Goal: Complete application form

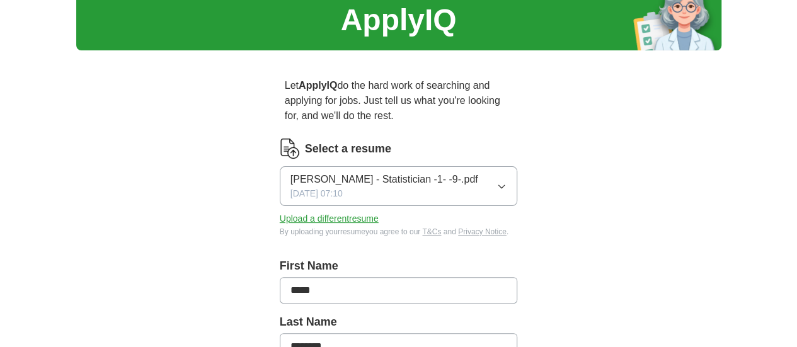
scroll to position [49, 0]
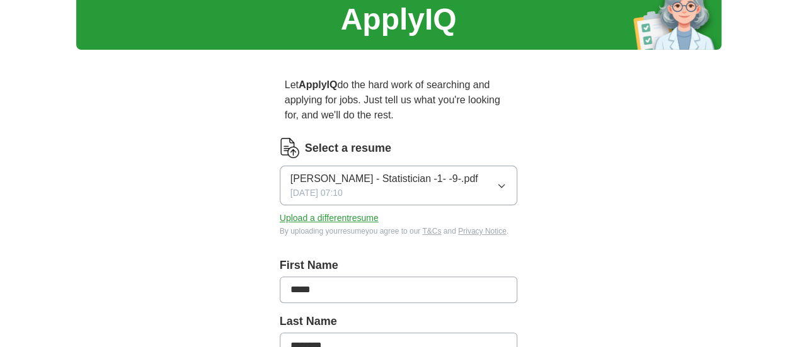
click at [518, 171] on button "[PERSON_NAME] - Statistician -1- -9-.pdf [DATE] 07:10" at bounding box center [399, 186] width 238 height 40
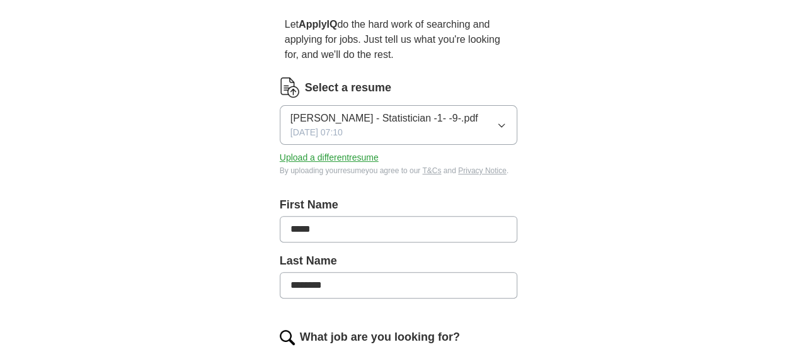
scroll to position [113, 0]
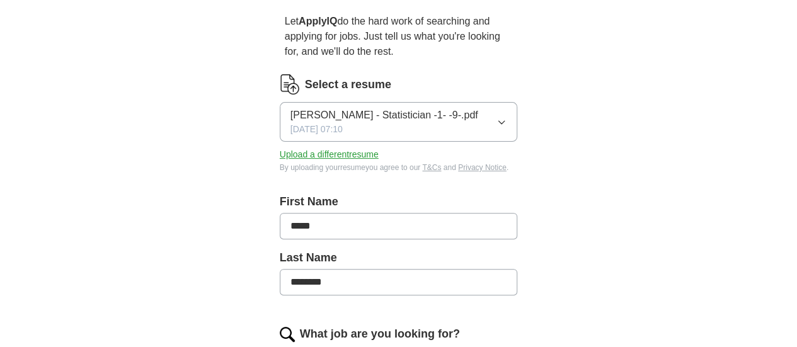
click at [397, 108] on span "[PERSON_NAME] - Statistician -1- -9-.pdf" at bounding box center [385, 115] width 188 height 15
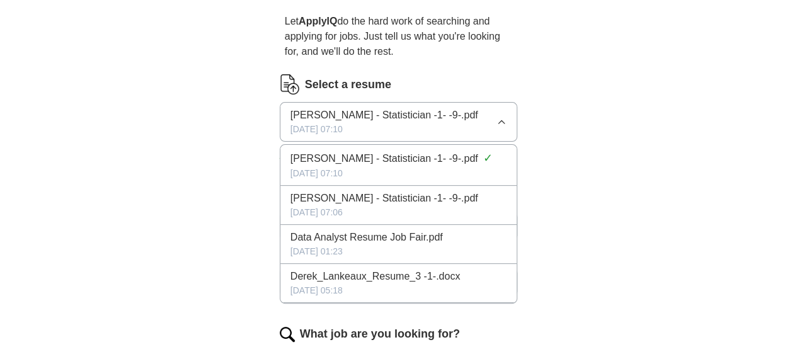
click at [424, 151] on span "[PERSON_NAME] - Statistician -1- -9-.pdf" at bounding box center [385, 158] width 188 height 15
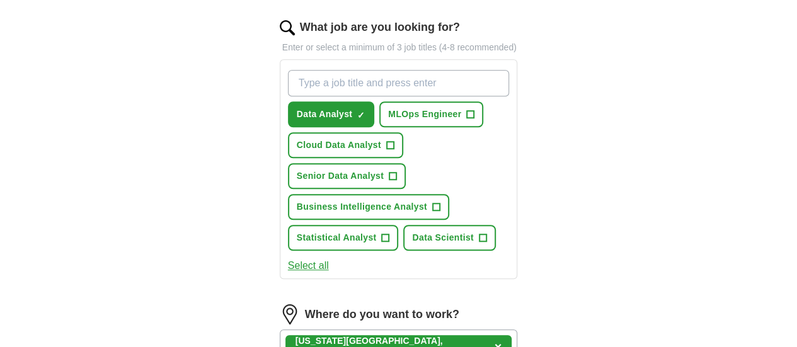
scroll to position [420, 0]
click at [403, 224] on button "Data Scientist +" at bounding box center [449, 237] width 93 height 26
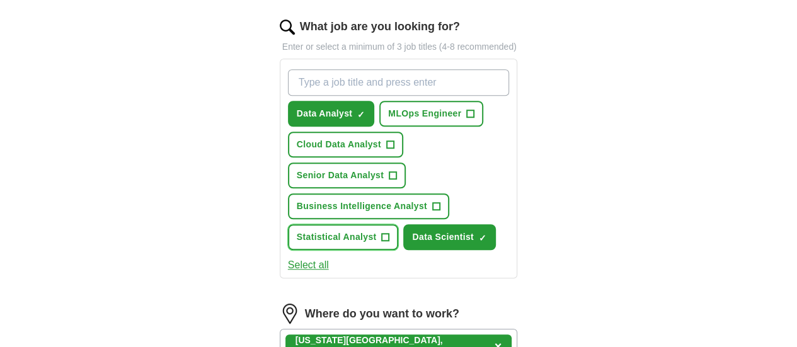
click at [399, 224] on button "Statistical Analyst +" at bounding box center [343, 237] width 111 height 26
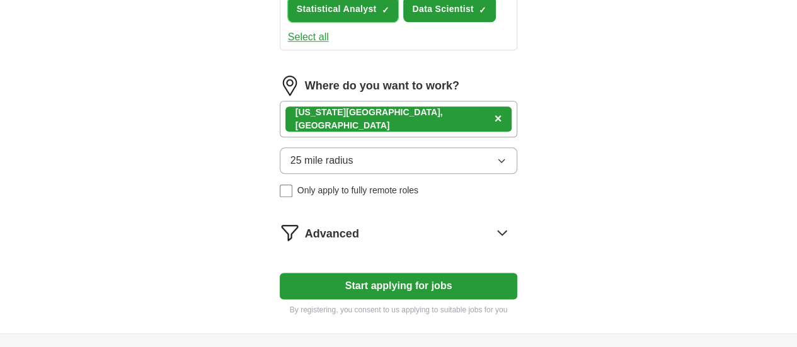
scroll to position [654, 0]
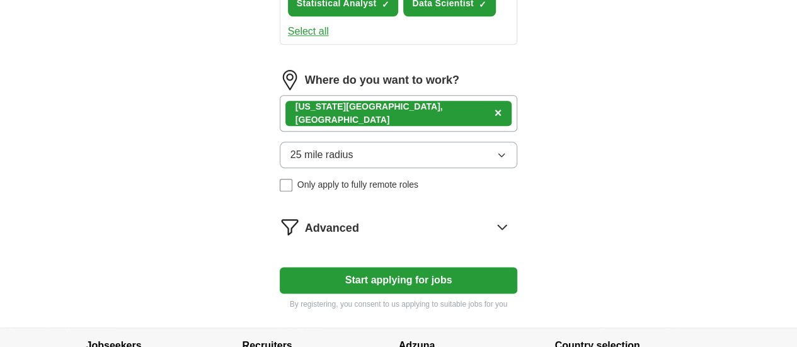
click at [348, 217] on div "Advanced" at bounding box center [411, 227] width 213 height 20
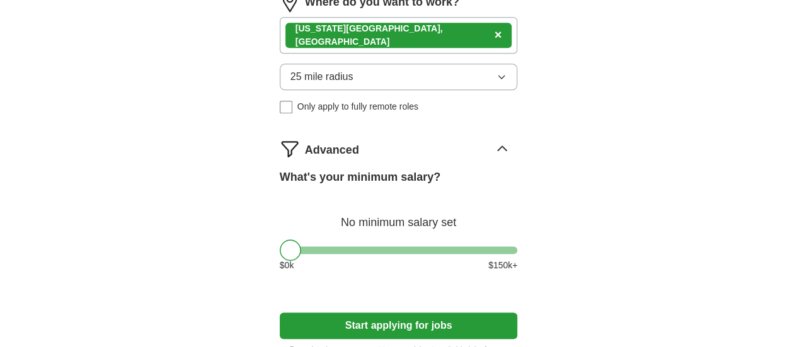
scroll to position [791, 0]
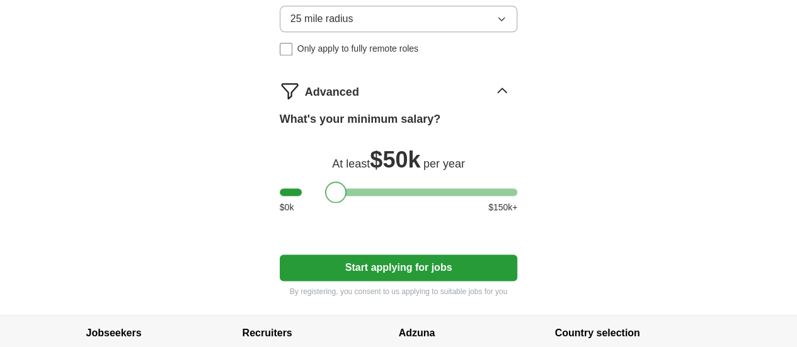
drag, startPoint x: 270, startPoint y: 142, endPoint x: 316, endPoint y: 143, distance: 46.0
click at [325, 182] on div at bounding box center [335, 192] width 21 height 21
click at [342, 255] on button "Start applying for jobs" at bounding box center [399, 268] width 238 height 26
select select "**"
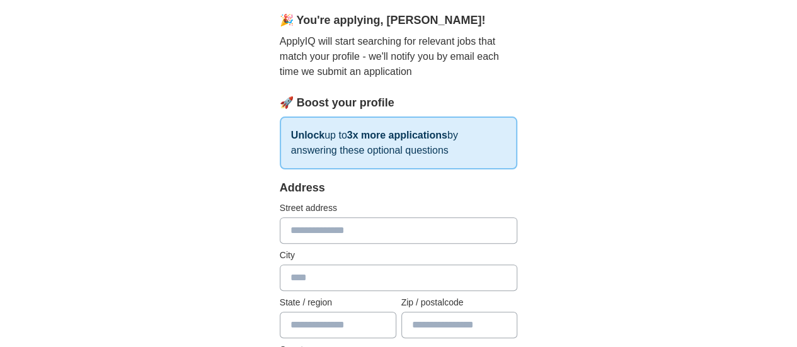
scroll to position [111, 0]
click at [315, 229] on input "text" at bounding box center [399, 229] width 238 height 26
type input "**********"
click at [280, 272] on input "text" at bounding box center [399, 277] width 238 height 26
type input "*********"
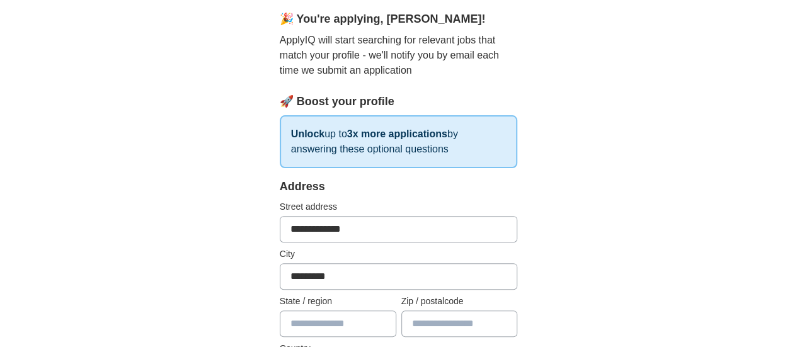
click at [309, 320] on input "text" at bounding box center [338, 324] width 117 height 26
type input "**"
click at [434, 330] on input "text" at bounding box center [460, 324] width 117 height 26
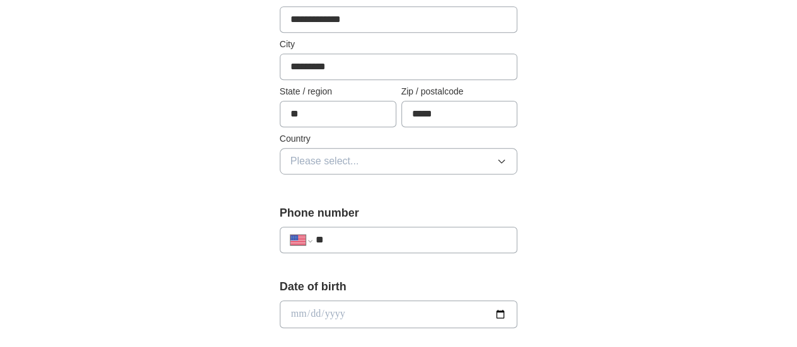
scroll to position [337, 0]
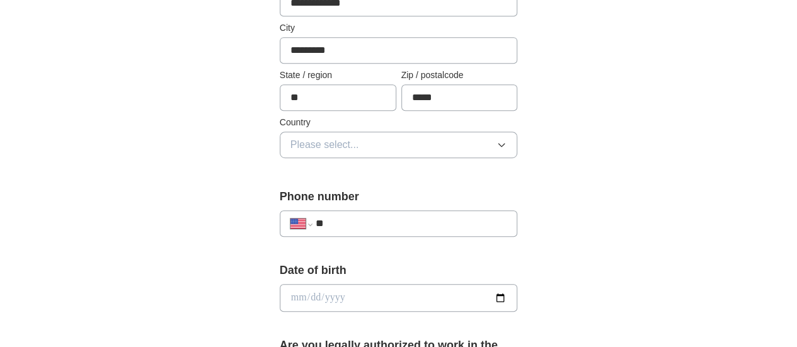
type input "*****"
click at [318, 137] on span "Please select..." at bounding box center [325, 144] width 69 height 15
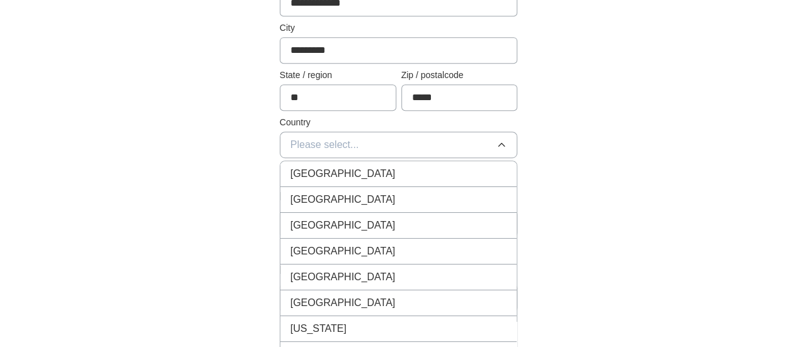
click at [293, 204] on span "United States" at bounding box center [343, 199] width 105 height 15
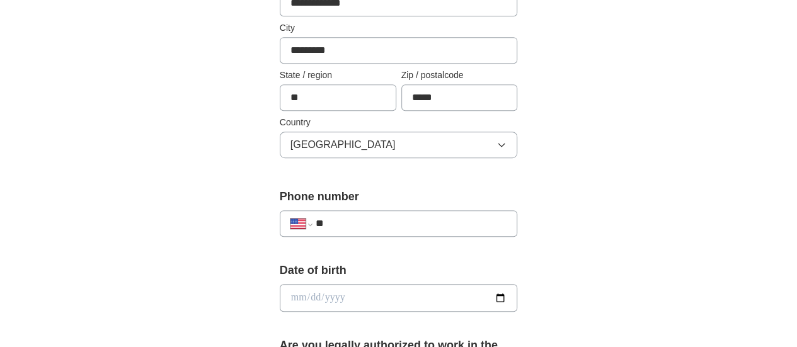
click at [322, 223] on input "**" at bounding box center [412, 223] width 192 height 15
type input "**********"
click at [305, 289] on input "date" at bounding box center [399, 298] width 238 height 28
click at [280, 295] on input "date" at bounding box center [399, 298] width 238 height 28
type input "**********"
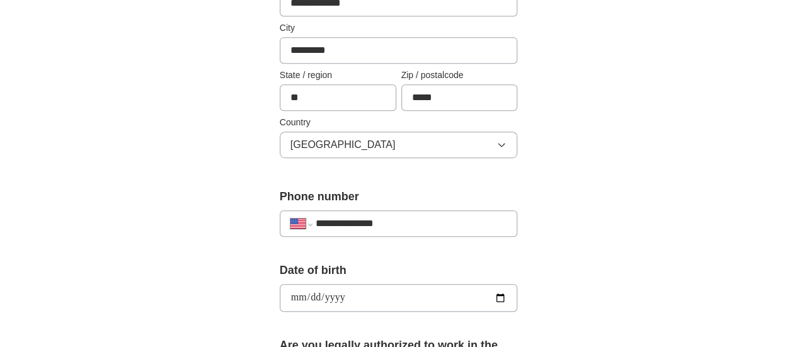
type input "**********"
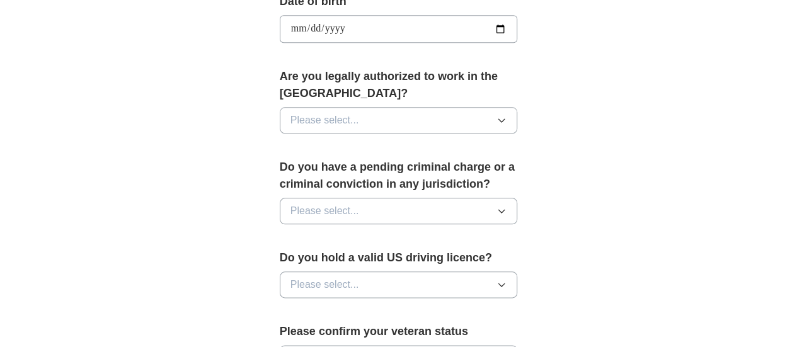
scroll to position [638, 0]
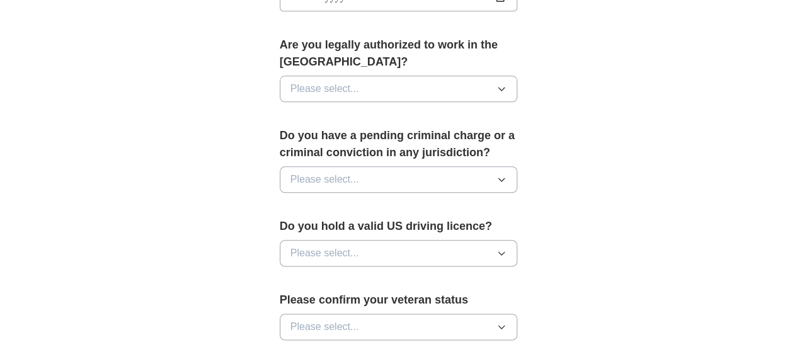
click at [322, 81] on span "Please select..." at bounding box center [325, 88] width 69 height 15
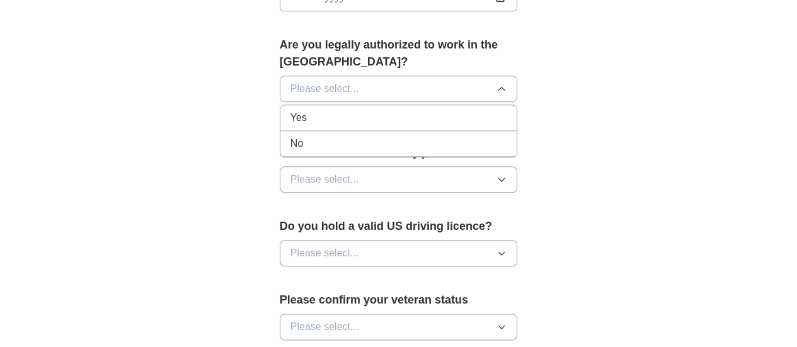
click at [303, 110] on div "Yes" at bounding box center [399, 117] width 217 height 15
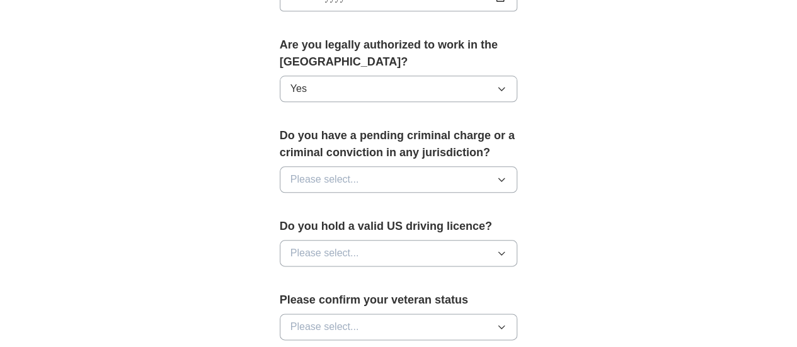
click at [301, 172] on span "Please select..." at bounding box center [325, 179] width 69 height 15
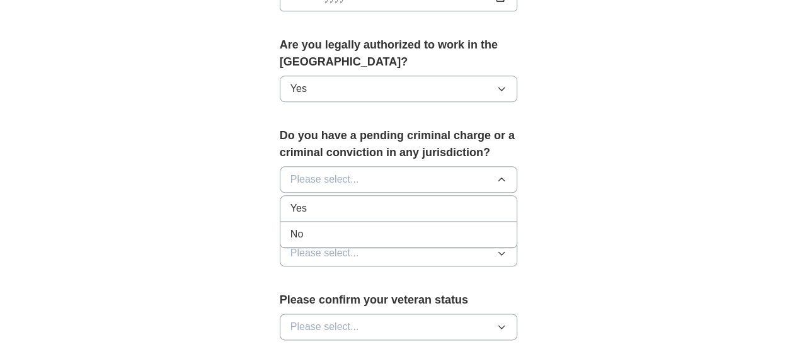
click at [291, 227] on span "No" at bounding box center [297, 234] width 13 height 15
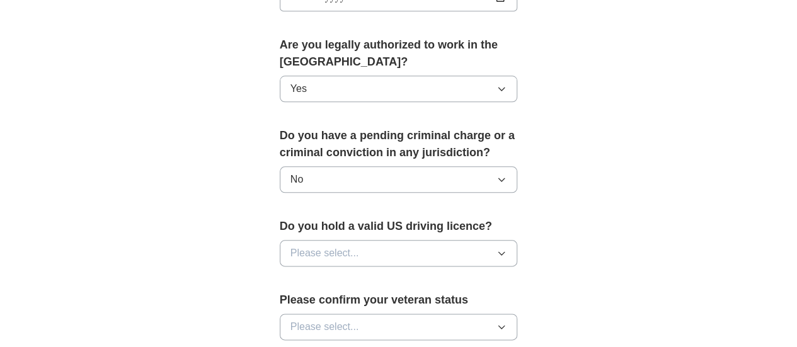
click at [291, 246] on span "Please select..." at bounding box center [325, 253] width 69 height 15
click at [291, 301] on div "No" at bounding box center [399, 308] width 217 height 15
click at [301, 320] on span "Please select..." at bounding box center [325, 327] width 69 height 15
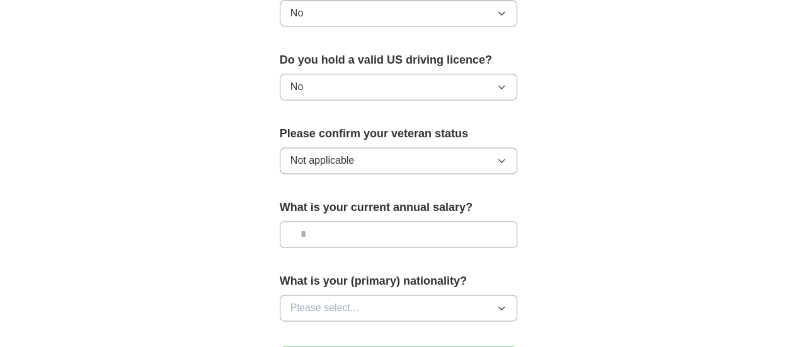
scroll to position [815, 0]
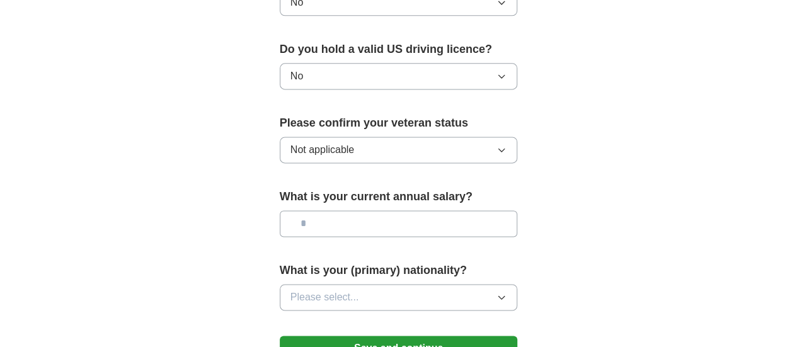
click at [358, 211] on input "text" at bounding box center [399, 224] width 238 height 26
type input "*******"
click at [317, 290] on span "Please select..." at bounding box center [325, 297] width 69 height 15
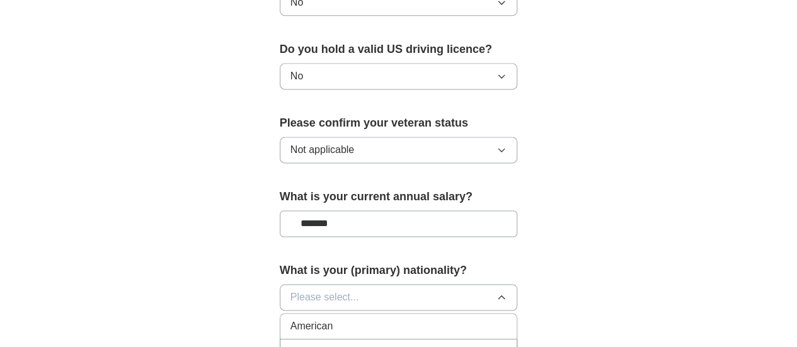
click at [299, 319] on span "American" at bounding box center [312, 326] width 43 height 15
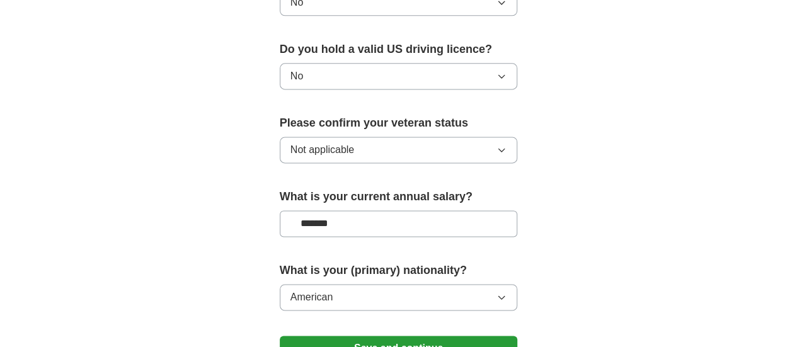
click at [306, 336] on button "Save and continue" at bounding box center [399, 348] width 238 height 25
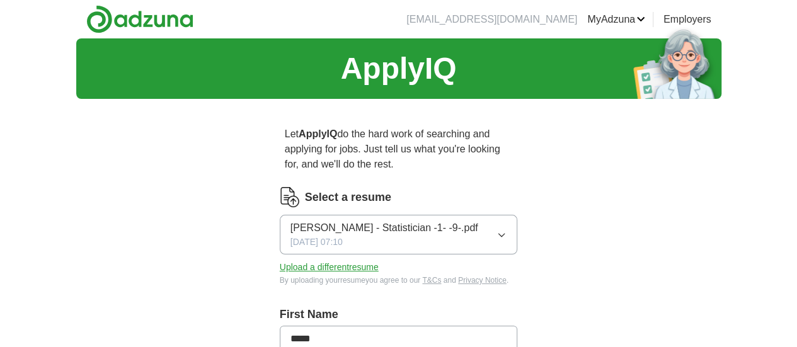
click at [424, 221] on span "[PERSON_NAME] - Statistician -1- -9-.pdf" at bounding box center [385, 228] width 188 height 15
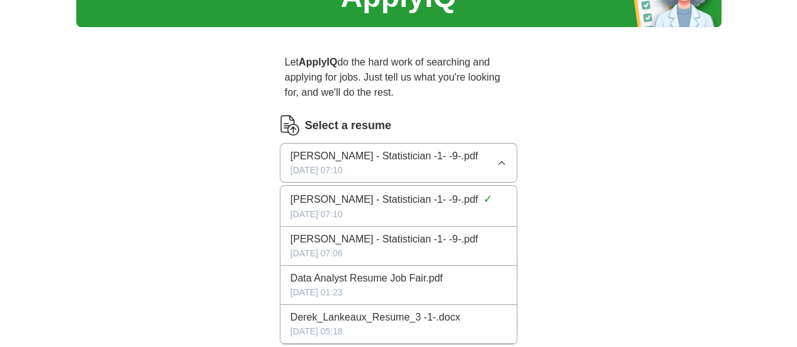
scroll to position [76, 0]
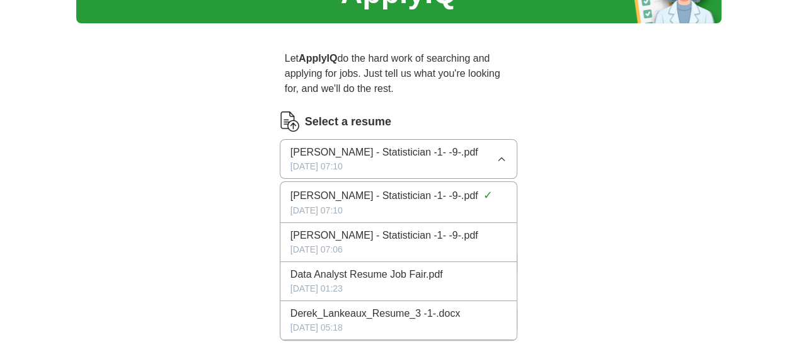
click at [377, 282] on div "[DATE] 01:23" at bounding box center [399, 288] width 217 height 13
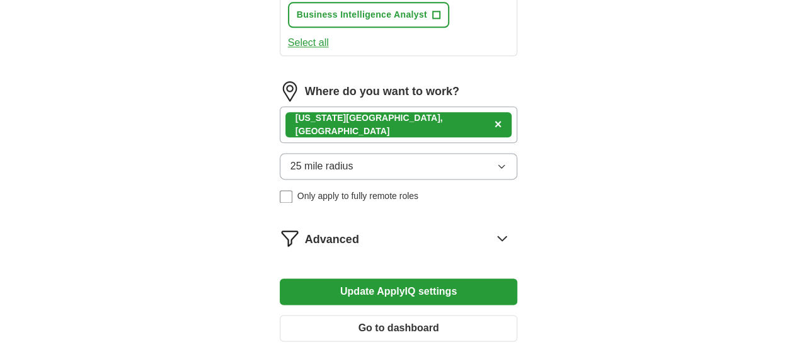
scroll to position [768, 0]
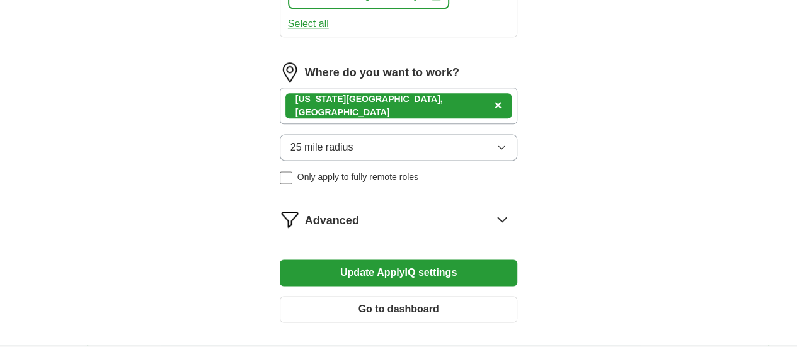
click at [420, 260] on button "Update ApplyIQ settings" at bounding box center [399, 273] width 238 height 26
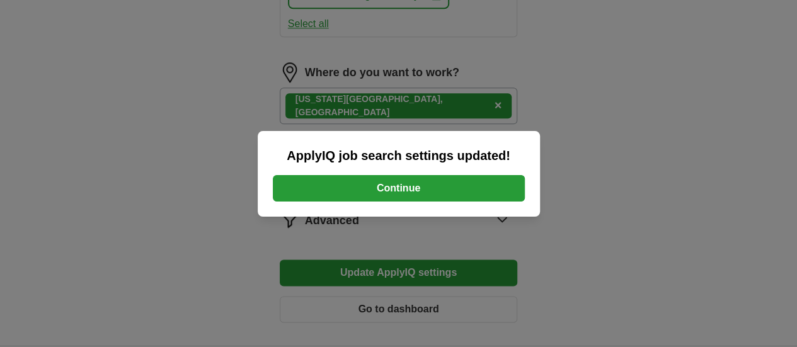
click at [421, 190] on button "Continue" at bounding box center [399, 188] width 252 height 26
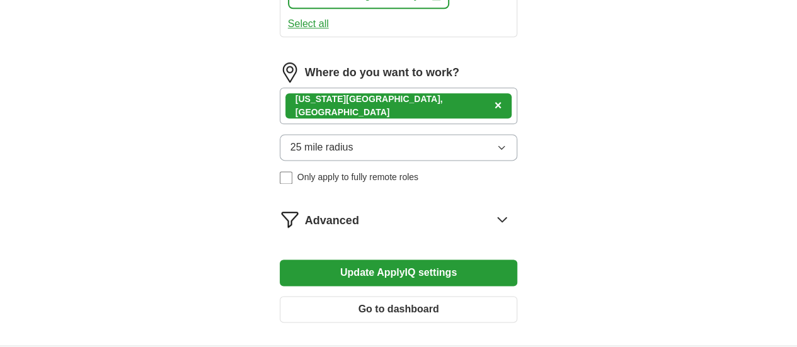
scroll to position [349, 0]
